Goal: Task Accomplishment & Management: Manage account settings

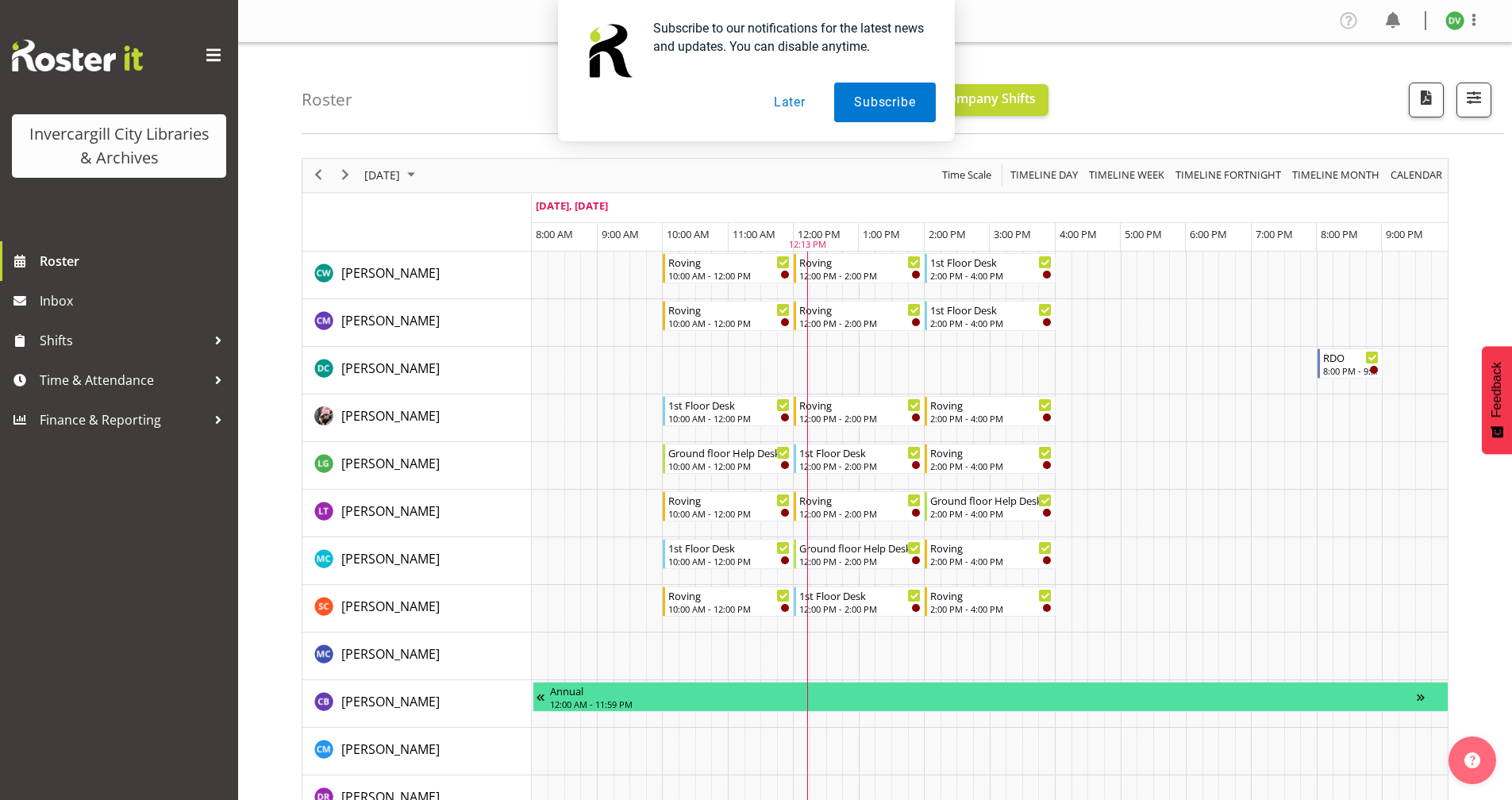
click at [806, 104] on button "Later" at bounding box center [790, 102] width 71 height 39
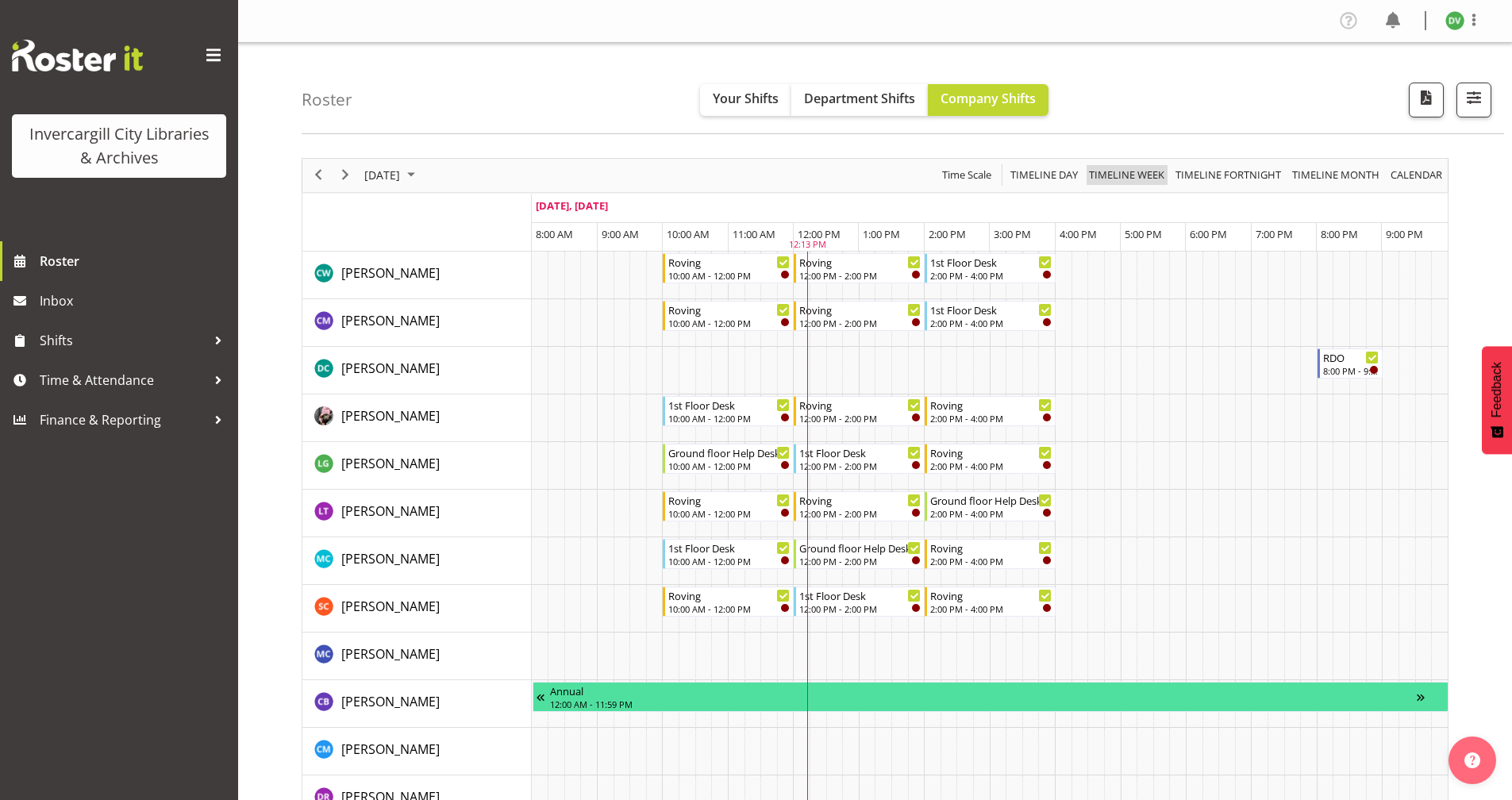
click at [1098, 181] on span "Timeline Week" at bounding box center [1127, 174] width 79 height 20
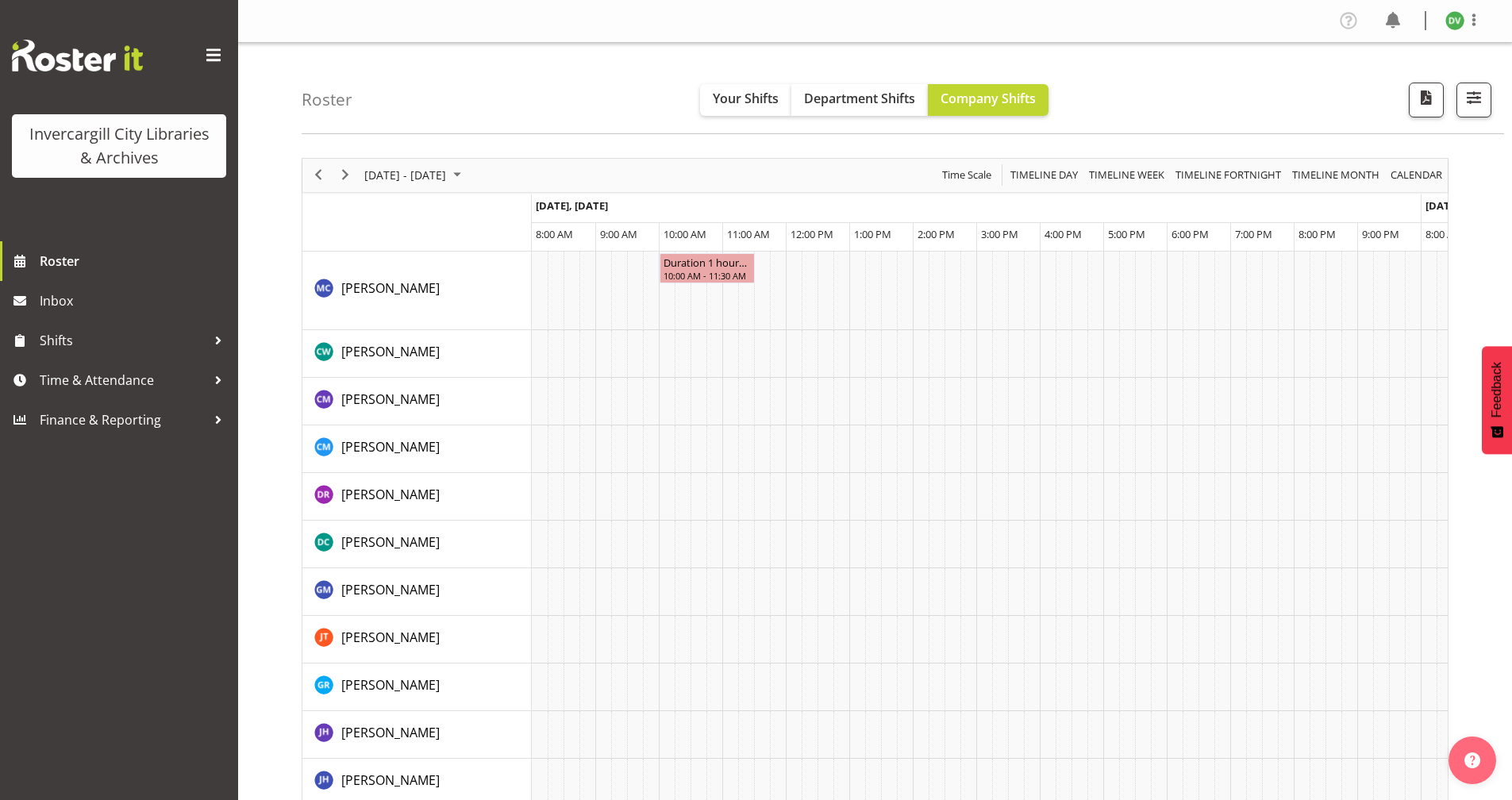
click at [857, 81] on div "Roster Your Shifts Department Shifts Company Shifts All Locations [GEOGRAPHIC_D…" at bounding box center [903, 88] width 1203 height 91
click at [857, 85] on button "Department Shifts" at bounding box center [860, 100] width 137 height 32
click at [1145, 185] on span "Timeline Week" at bounding box center [1127, 174] width 79 height 20
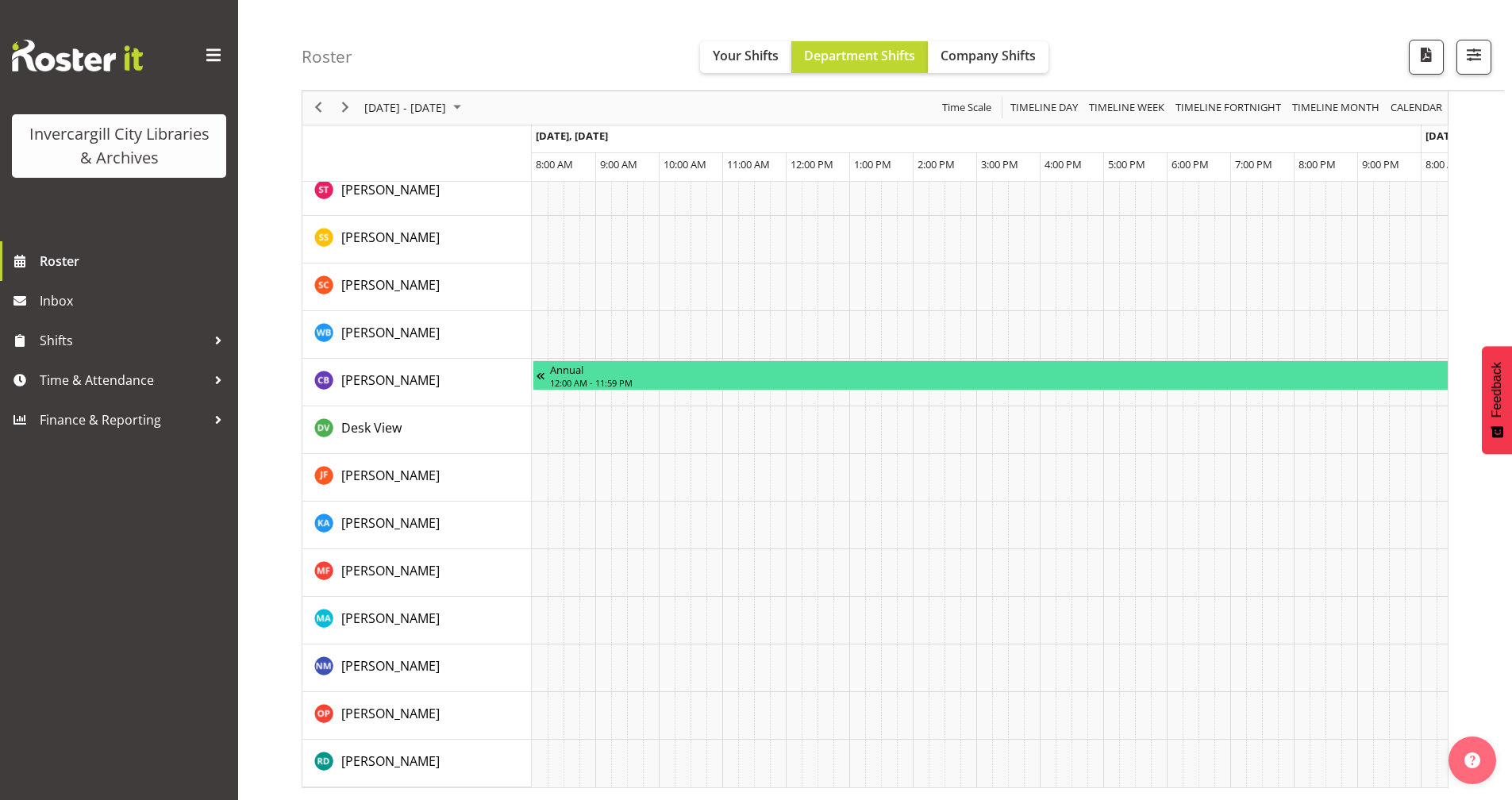
scroll to position [0, 5307]
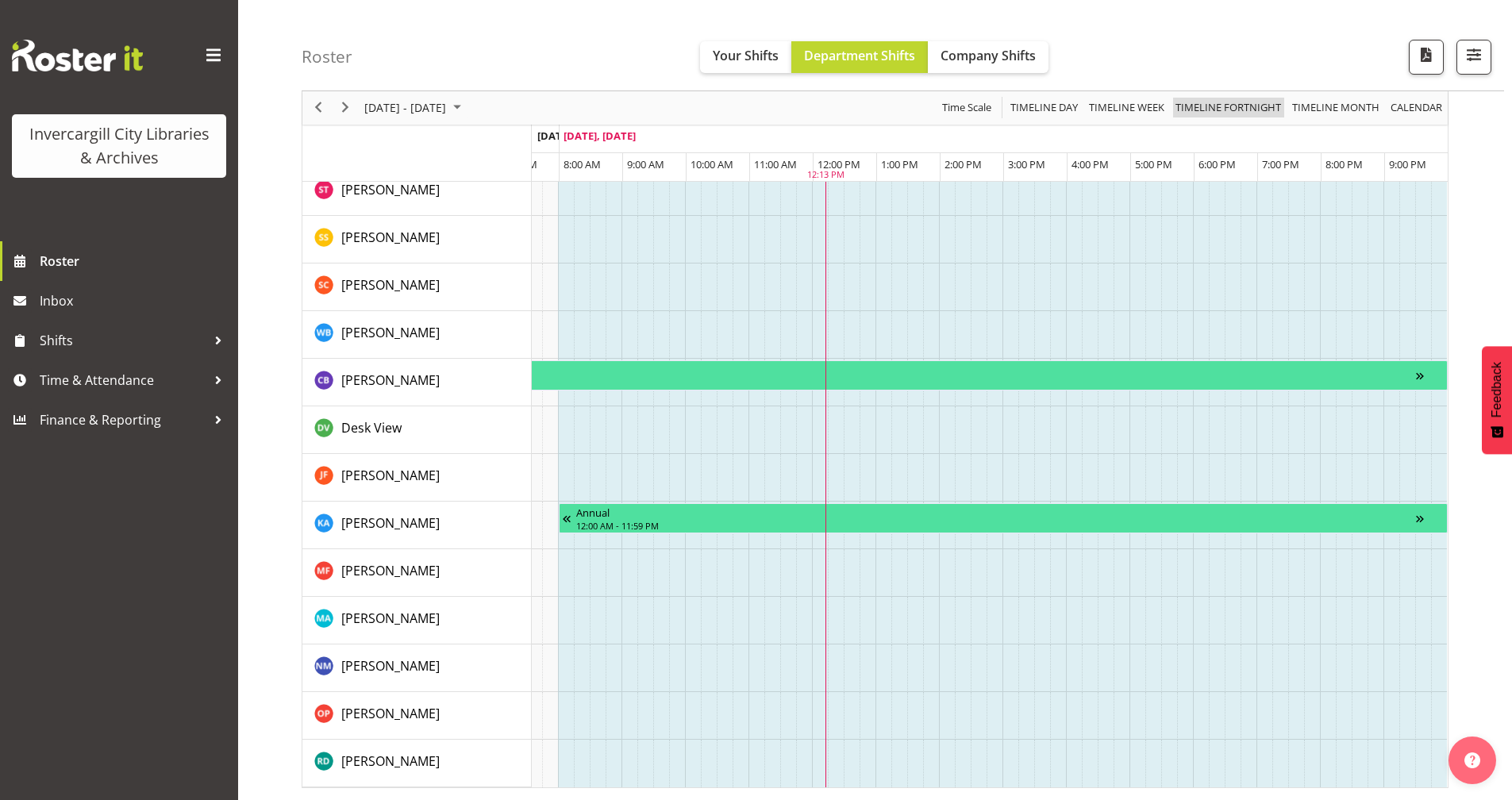
click at [1214, 111] on span "Timeline Fortnight" at bounding box center [1228, 108] width 109 height 20
